Goal: Transaction & Acquisition: Purchase product/service

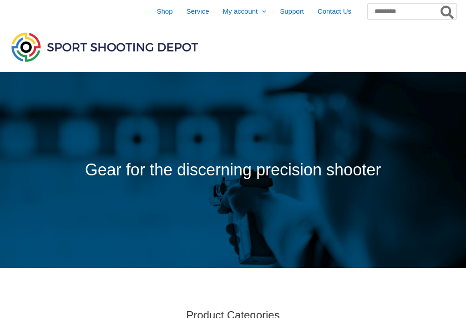
click at [187, 7] on span "Service" at bounding box center [198, 11] width 23 height 23
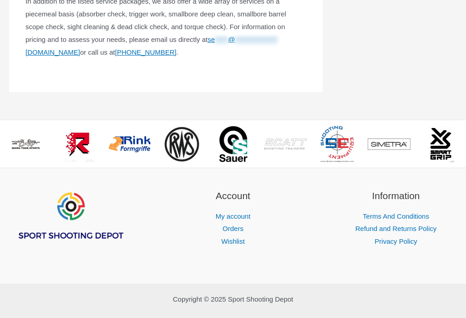
scroll to position [558, 0]
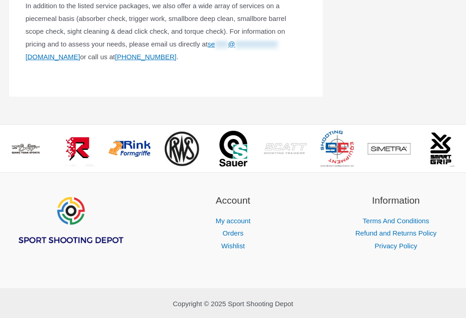
click at [461, 146] on span ">" at bounding box center [456, 141] width 9 height 9
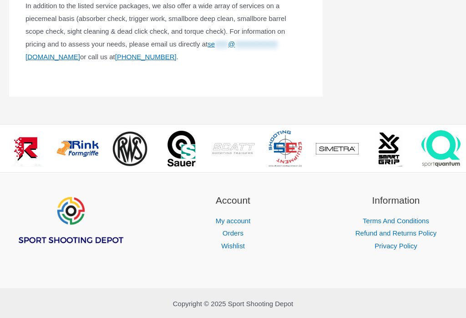
click at [458, 146] on span ">" at bounding box center [456, 141] width 9 height 9
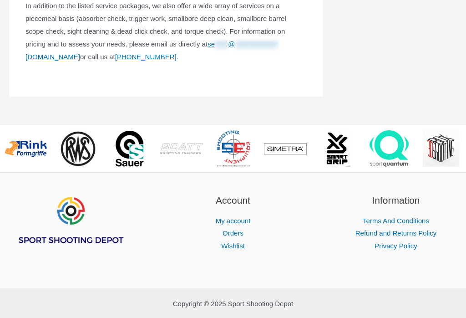
click at [461, 146] on span ">" at bounding box center [456, 141] width 9 height 9
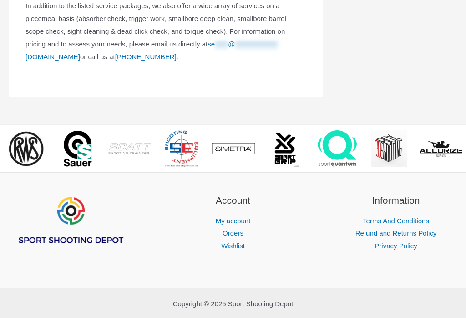
click at [461, 146] on span ">" at bounding box center [456, 141] width 9 height 9
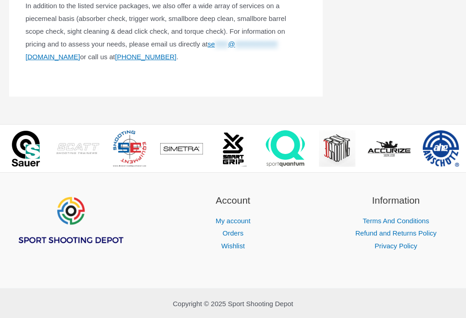
click at [461, 146] on span ">" at bounding box center [456, 141] width 9 height 9
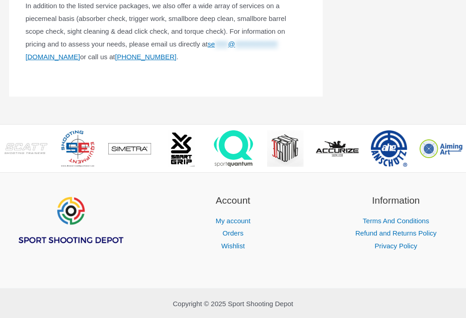
click at [461, 146] on span ">" at bounding box center [456, 141] width 9 height 9
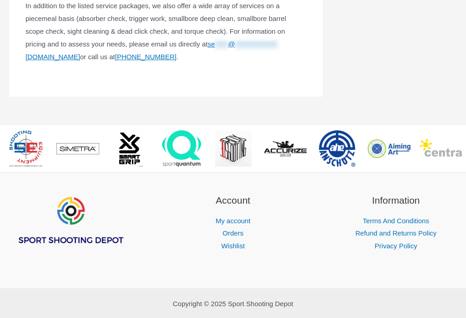
click at [461, 146] on span ">" at bounding box center [456, 141] width 9 height 9
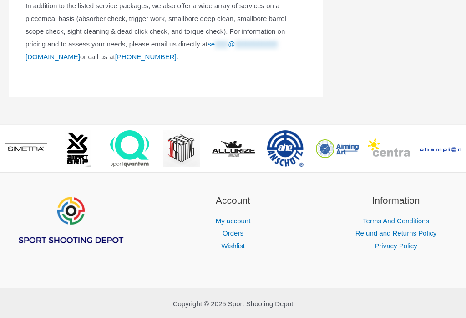
click at [461, 146] on span ">" at bounding box center [456, 141] width 9 height 9
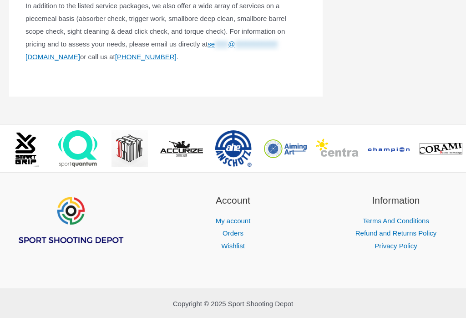
click at [461, 146] on span ">" at bounding box center [456, 141] width 9 height 9
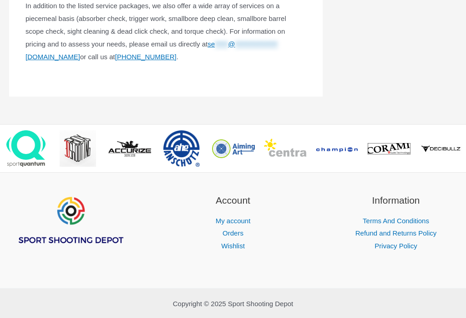
click at [461, 146] on span ">" at bounding box center [456, 141] width 9 height 9
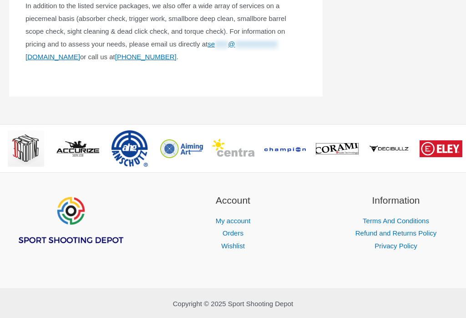
click at [461, 146] on span ">" at bounding box center [456, 141] width 9 height 9
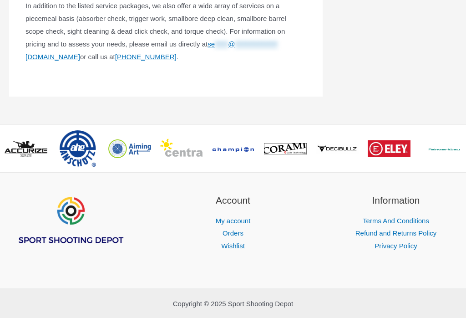
click at [461, 146] on span ">" at bounding box center [456, 141] width 9 height 9
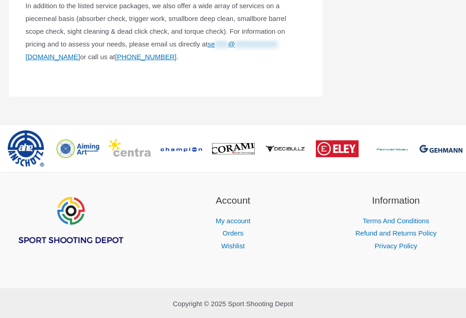
click at [461, 146] on span ">" at bounding box center [456, 141] width 9 height 9
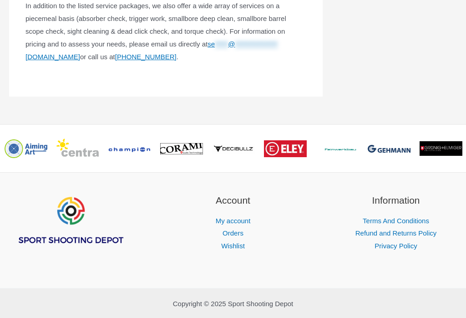
click at [461, 146] on span ">" at bounding box center [456, 141] width 9 height 9
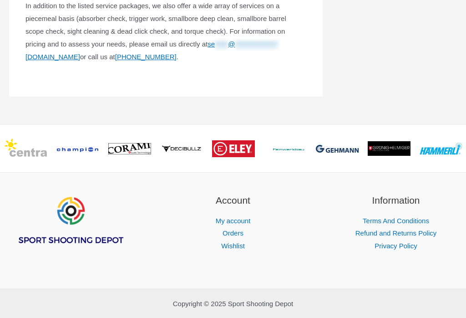
click at [461, 146] on span ">" at bounding box center [456, 141] width 9 height 9
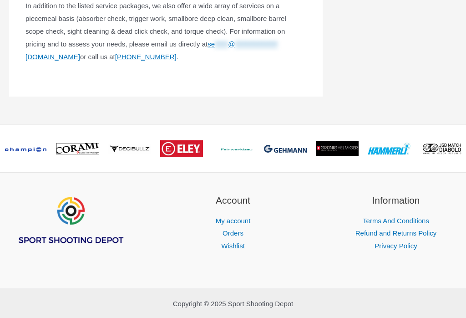
click at [461, 146] on span ">" at bounding box center [456, 141] width 9 height 9
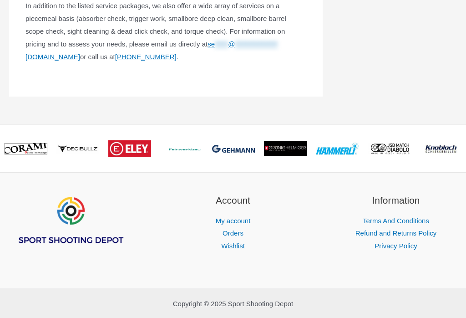
click at [461, 146] on span ">" at bounding box center [456, 141] width 9 height 9
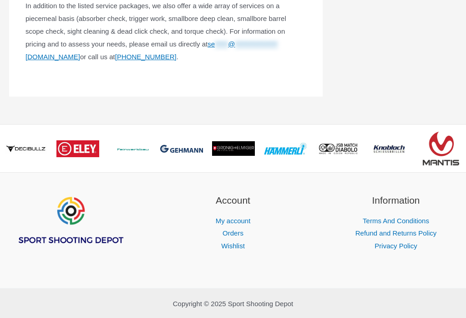
click at [461, 146] on span ">" at bounding box center [456, 141] width 9 height 9
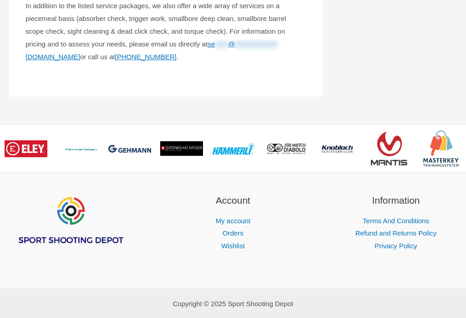
click at [458, 146] on span ">" at bounding box center [456, 141] width 9 height 9
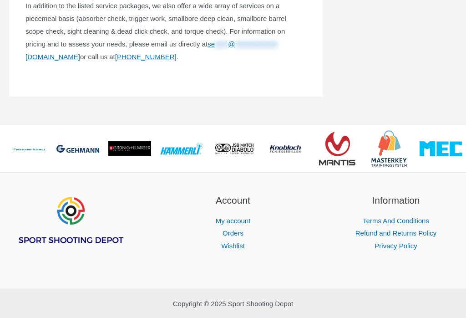
click at [456, 167] on div ">" at bounding box center [459, 148] width 14 height 47
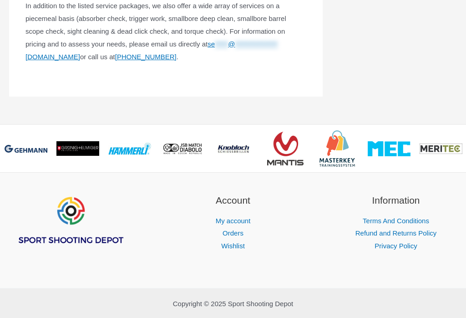
click at [458, 146] on span ">" at bounding box center [456, 141] width 9 height 9
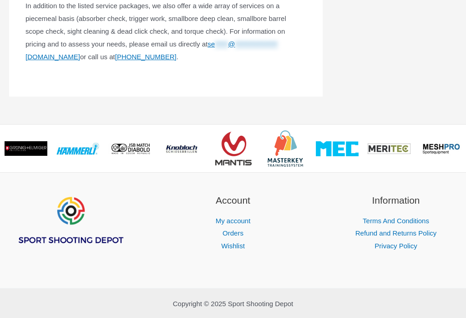
click at [457, 146] on span ">" at bounding box center [456, 141] width 9 height 9
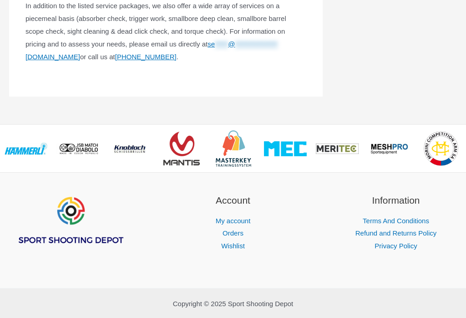
click at [459, 146] on span ">" at bounding box center [456, 141] width 9 height 9
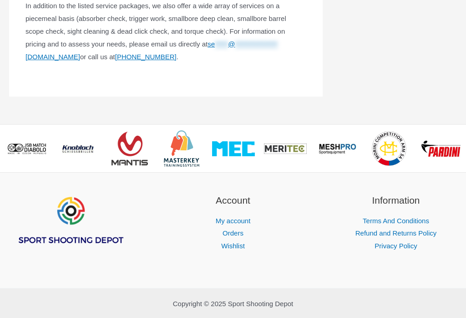
click at [461, 146] on span ">" at bounding box center [456, 141] width 9 height 9
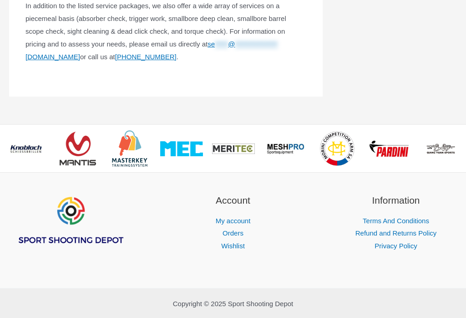
click at [461, 146] on span ">" at bounding box center [456, 141] width 9 height 9
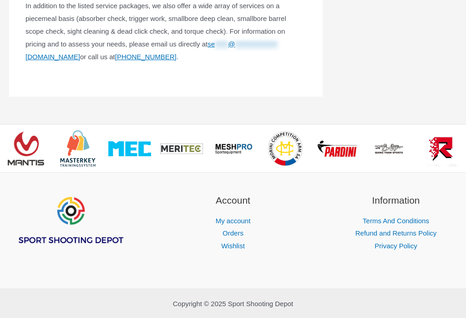
click at [461, 146] on span ">" at bounding box center [456, 141] width 9 height 9
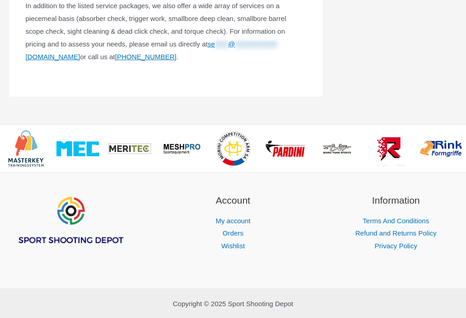
click at [461, 146] on span ">" at bounding box center [456, 141] width 9 height 9
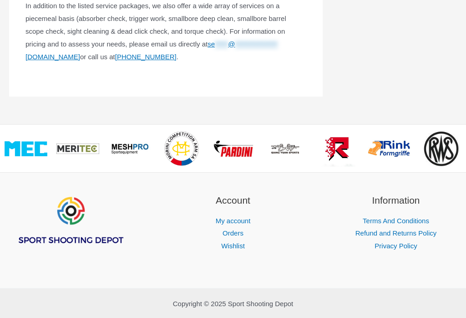
click at [461, 146] on span ">" at bounding box center [456, 141] width 9 height 9
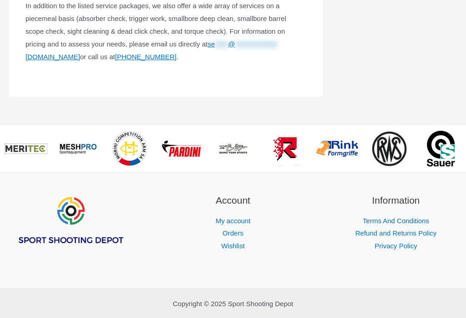
click at [461, 146] on span ">" at bounding box center [456, 141] width 9 height 9
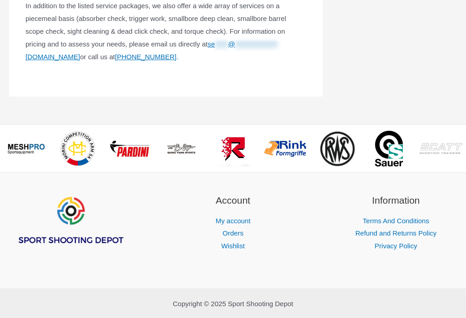
click at [461, 146] on span ">" at bounding box center [456, 141] width 9 height 9
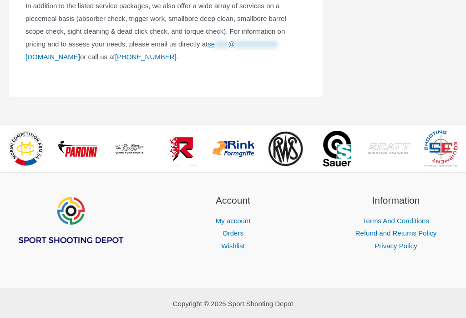
click at [461, 146] on span ">" at bounding box center [456, 141] width 9 height 9
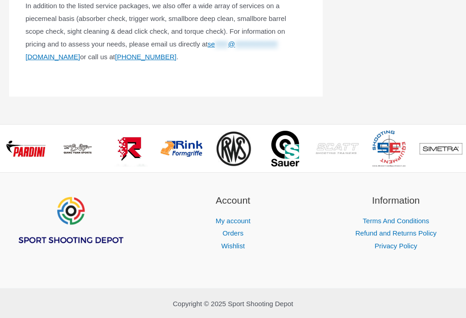
click at [461, 146] on span ">" at bounding box center [456, 141] width 9 height 9
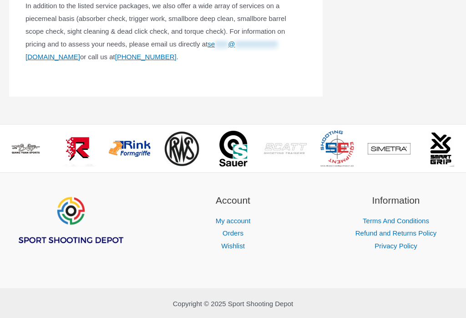
click at [459, 146] on span ">" at bounding box center [456, 141] width 9 height 9
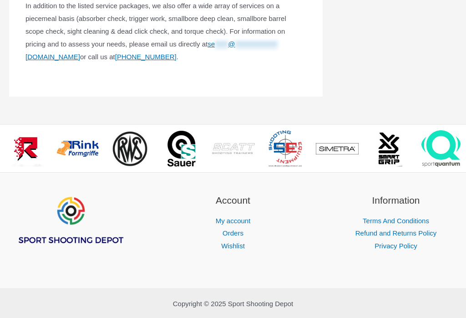
click at [456, 167] on div ">" at bounding box center [459, 148] width 14 height 47
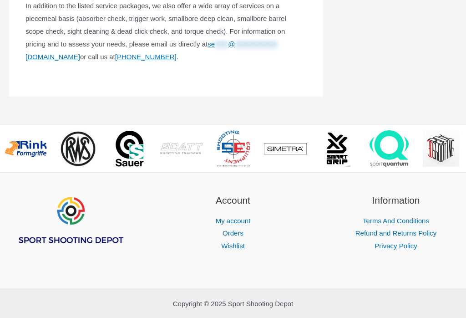
click at [456, 167] on div ">" at bounding box center [459, 148] width 14 height 47
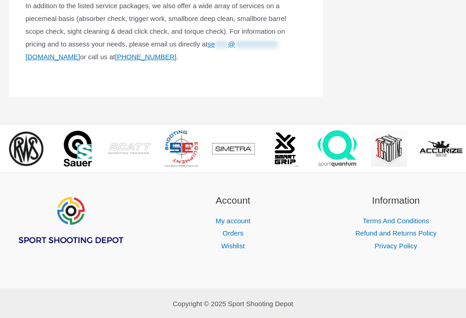
click at [456, 167] on div ">" at bounding box center [459, 148] width 14 height 47
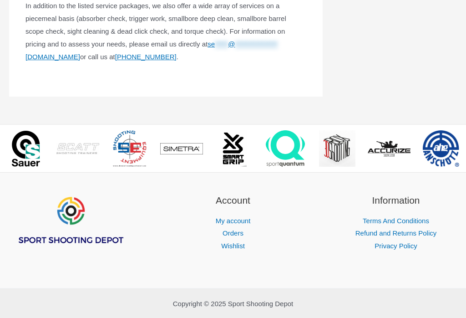
click at [457, 146] on span ">" at bounding box center [456, 141] width 9 height 9
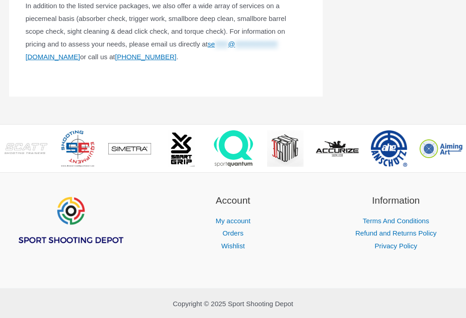
click at [458, 146] on span ">" at bounding box center [456, 141] width 9 height 9
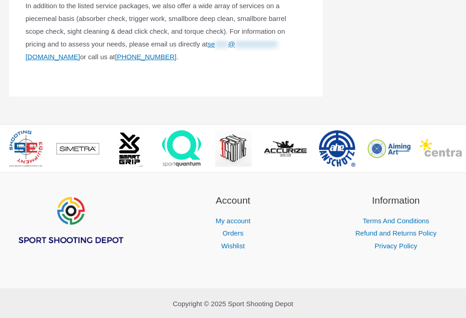
click at [459, 146] on span ">" at bounding box center [456, 141] width 9 height 9
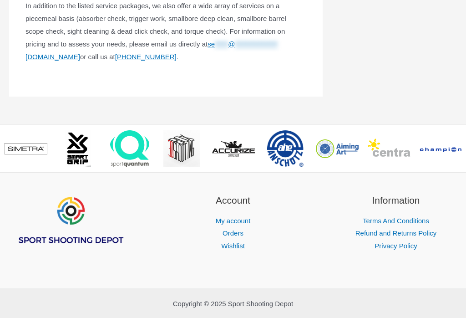
click at [458, 146] on span ">" at bounding box center [456, 141] width 9 height 9
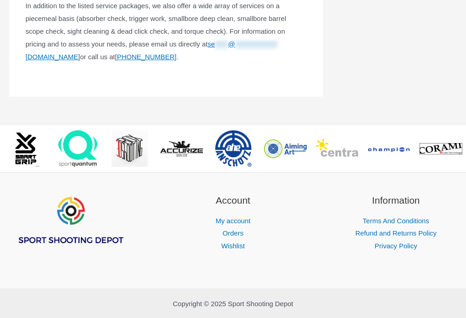
click at [458, 146] on span ">" at bounding box center [456, 141] width 9 height 9
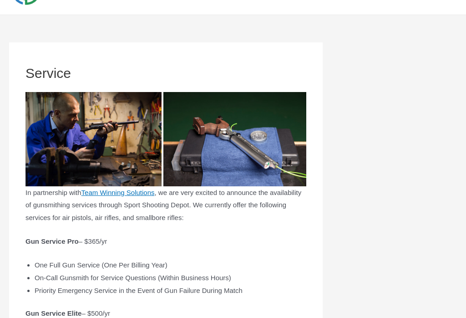
scroll to position [0, 0]
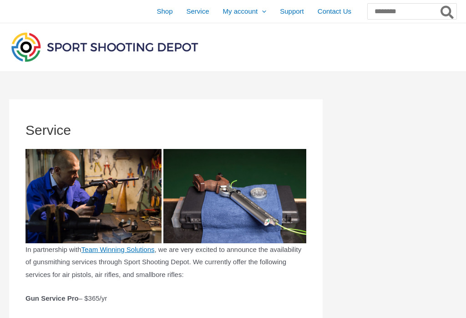
click at [157, 8] on span "Shop" at bounding box center [165, 11] width 16 height 23
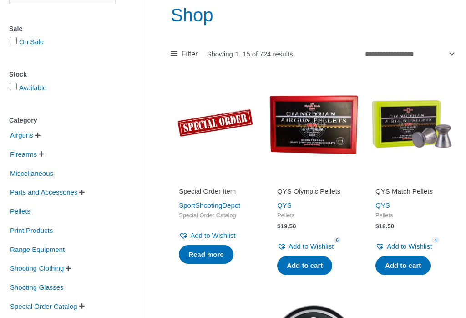
scroll to position [118, 0]
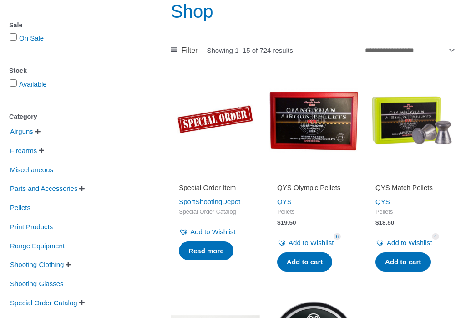
click at [348, 138] on img at bounding box center [313, 120] width 89 height 89
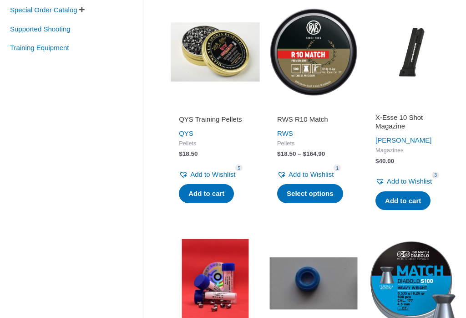
scroll to position [411, 0]
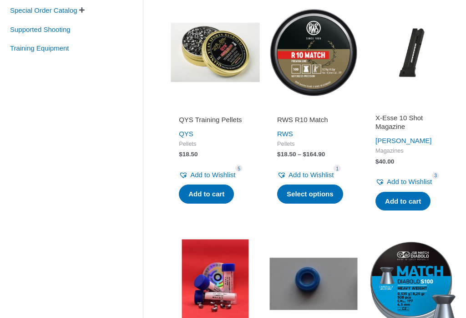
click at [339, 68] on img at bounding box center [313, 52] width 89 height 89
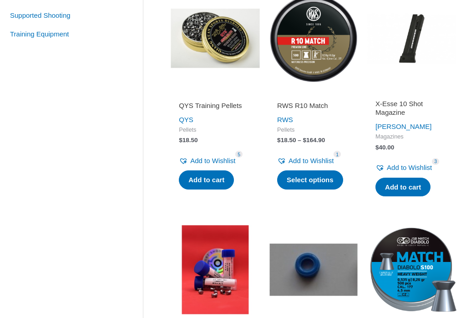
click at [336, 79] on img at bounding box center [313, 38] width 89 height 89
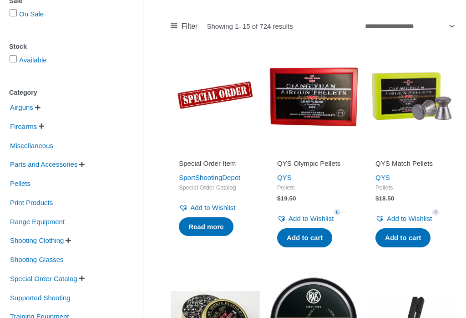
scroll to position [146, 0]
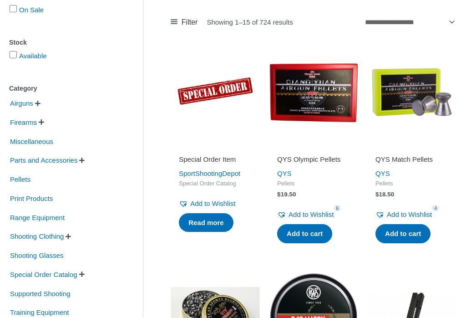
click at [429, 107] on img at bounding box center [411, 92] width 89 height 89
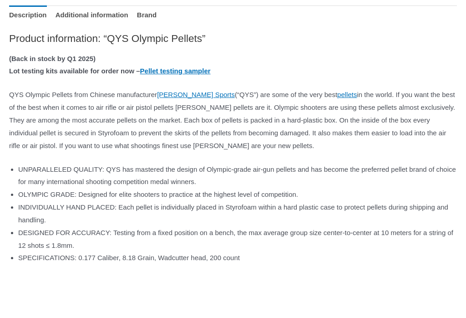
click at [426, 152] on p "QYS Olympic Pellets from Chinese manufacturer [PERSON_NAME] Sports (“QYS”) are …" at bounding box center [233, 120] width 448 height 63
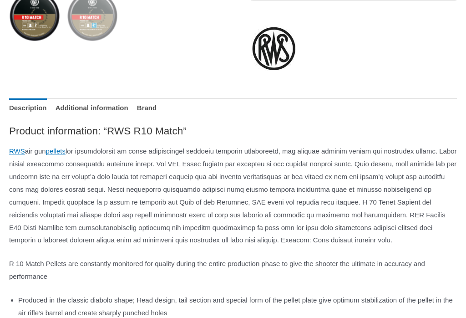
scroll to position [363, 0]
click at [439, 137] on h2 "Product information: “RWS R10 Match”" at bounding box center [233, 130] width 448 height 13
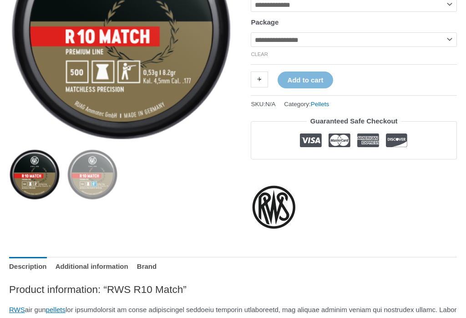
scroll to position [199, 0]
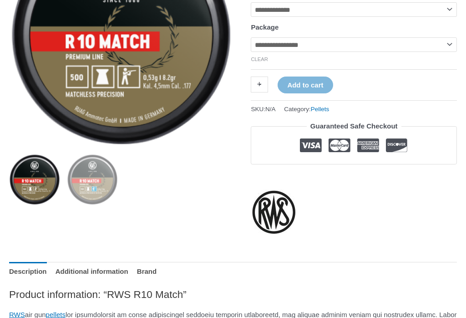
click at [448, 50] on select "**********" at bounding box center [354, 45] width 206 height 15
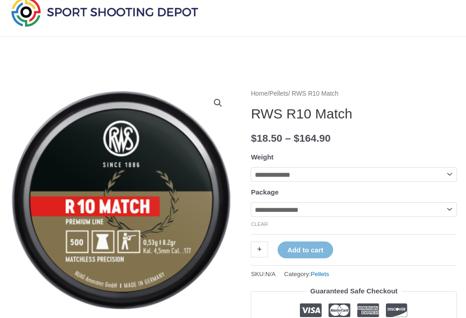
scroll to position [35, 0]
click at [451, 177] on select "**********" at bounding box center [354, 174] width 206 height 15
select select "**********"
click at [453, 180] on select "**********" at bounding box center [354, 174] width 206 height 15
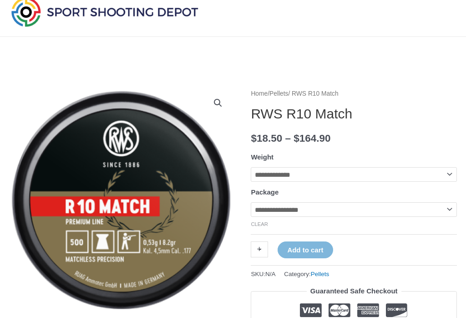
click at [454, 178] on select "**********" at bounding box center [354, 174] width 206 height 15
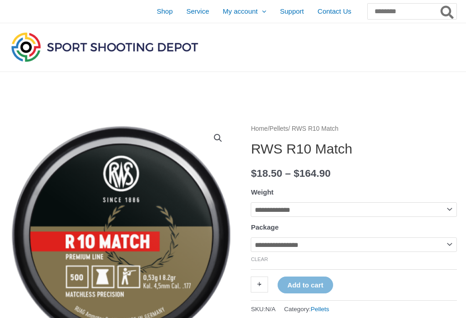
click at [442, 248] on select "**********" at bounding box center [354, 244] width 206 height 15
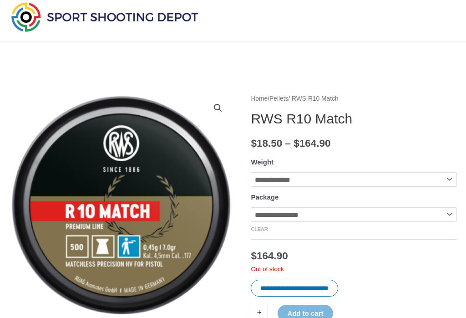
scroll to position [36, 0]
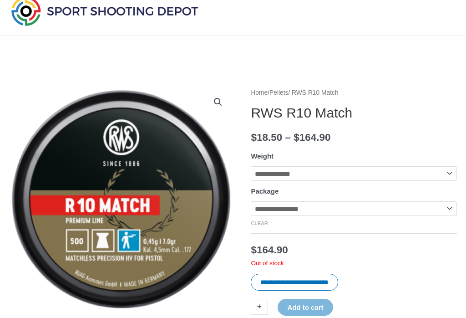
click at [451, 214] on select "**********" at bounding box center [354, 208] width 206 height 15
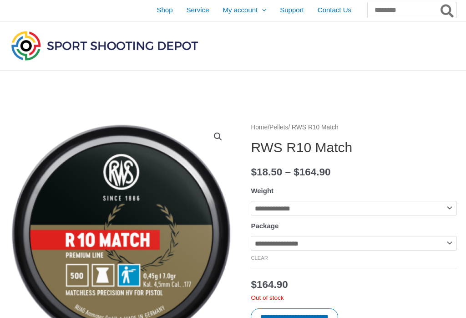
scroll to position [0, 0]
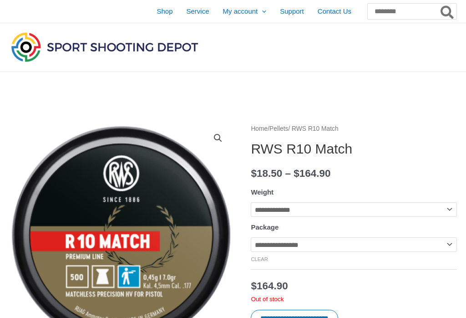
click at [451, 247] on select "**********" at bounding box center [354, 244] width 206 height 15
select select "***"
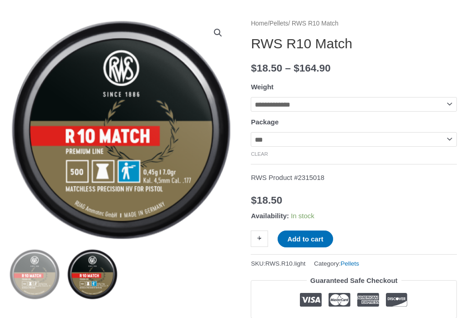
scroll to position [105, 0]
click at [447, 107] on select "**********" at bounding box center [354, 104] width 206 height 15
select select "**********"
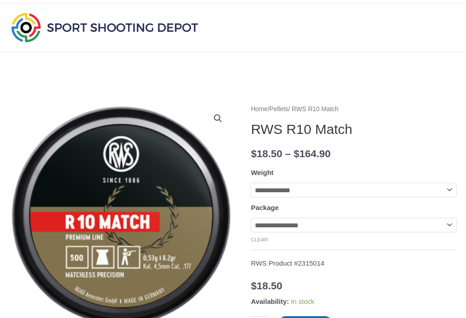
scroll to position [0, 0]
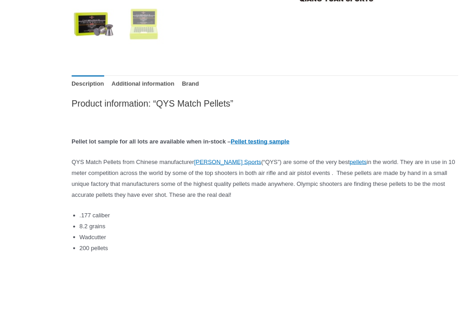
scroll to position [387, 0]
